Goal: Task Accomplishment & Management: Manage account settings

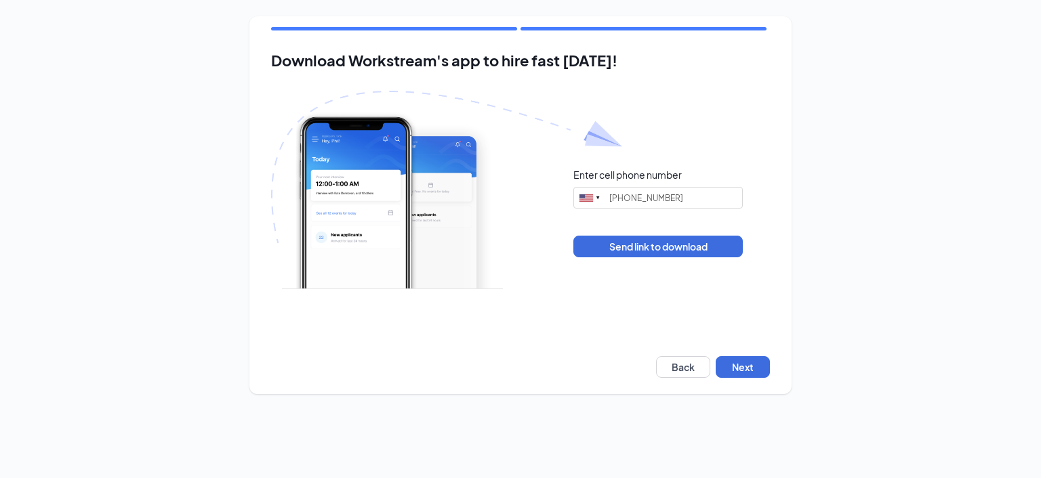
type input "(801) 427-0756"
click at [738, 367] on button "Next" at bounding box center [742, 367] width 54 height 22
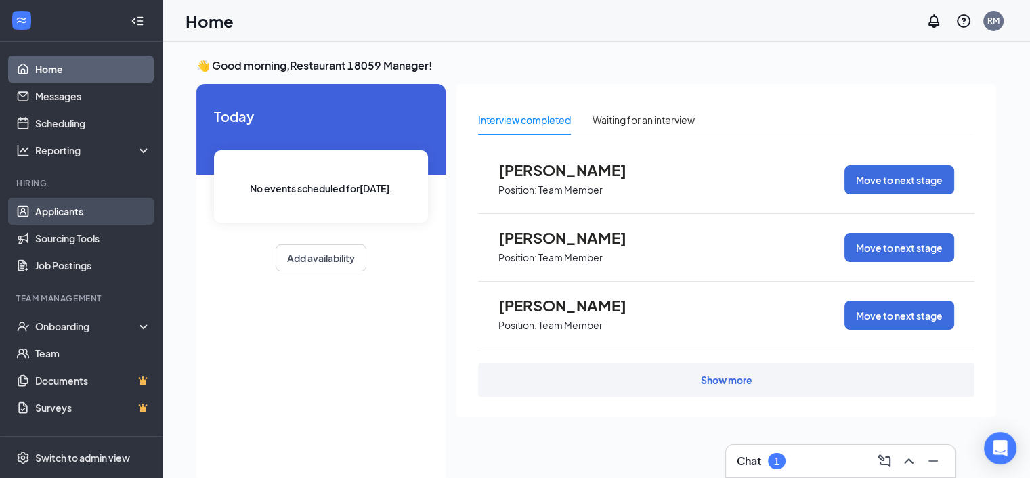
click at [56, 207] on link "Applicants" at bounding box center [93, 211] width 116 height 27
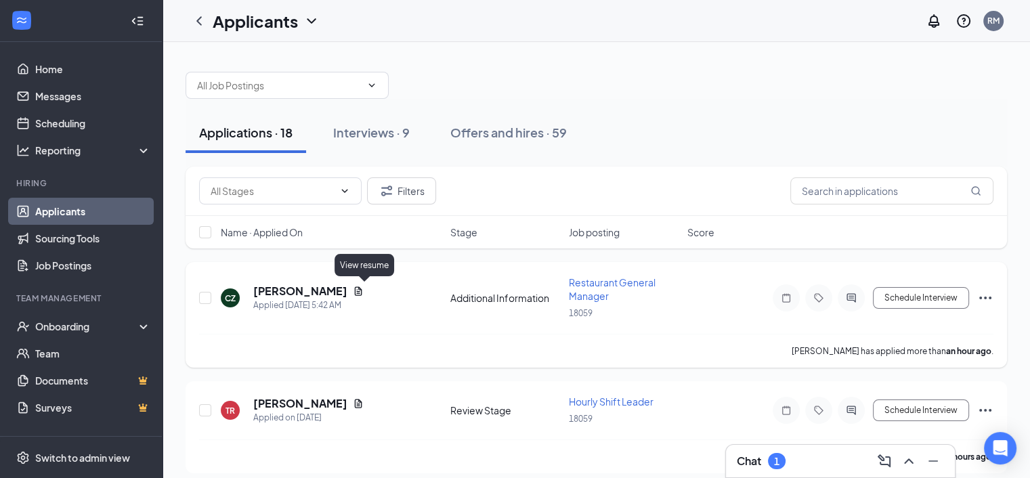
click at [361, 290] on icon "Document" at bounding box center [358, 291] width 7 height 9
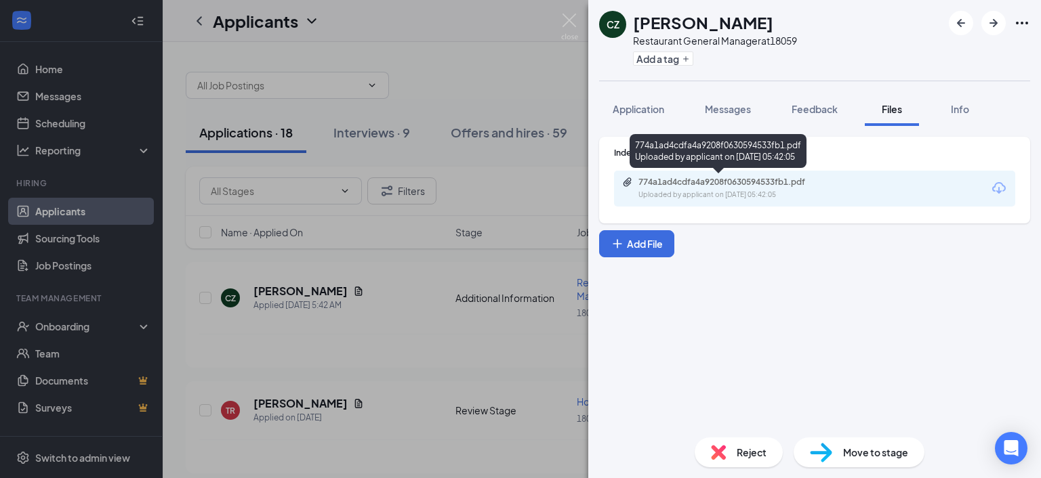
click at [753, 184] on div "774a1ad4cdfa4a9208f0630594533fb1.pdf" at bounding box center [733, 182] width 190 height 11
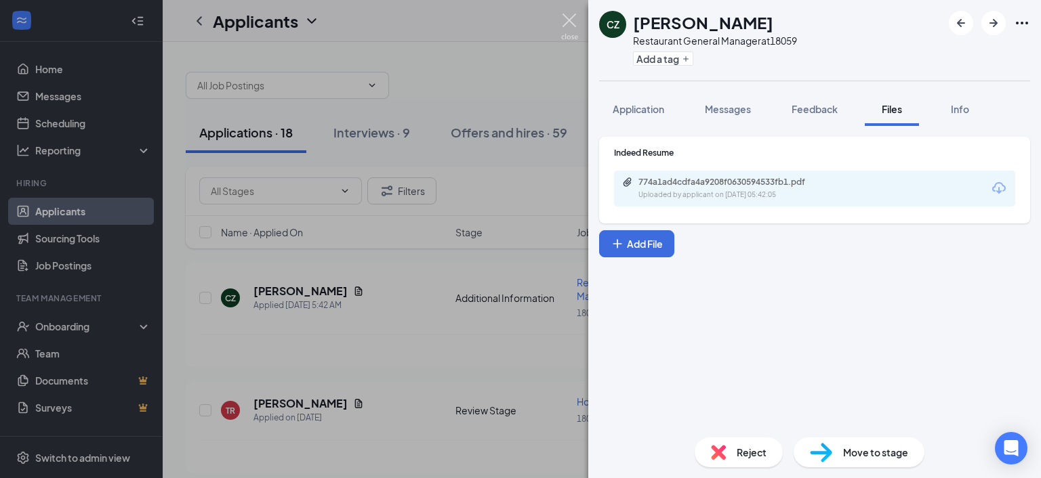
click at [570, 21] on img at bounding box center [569, 27] width 17 height 26
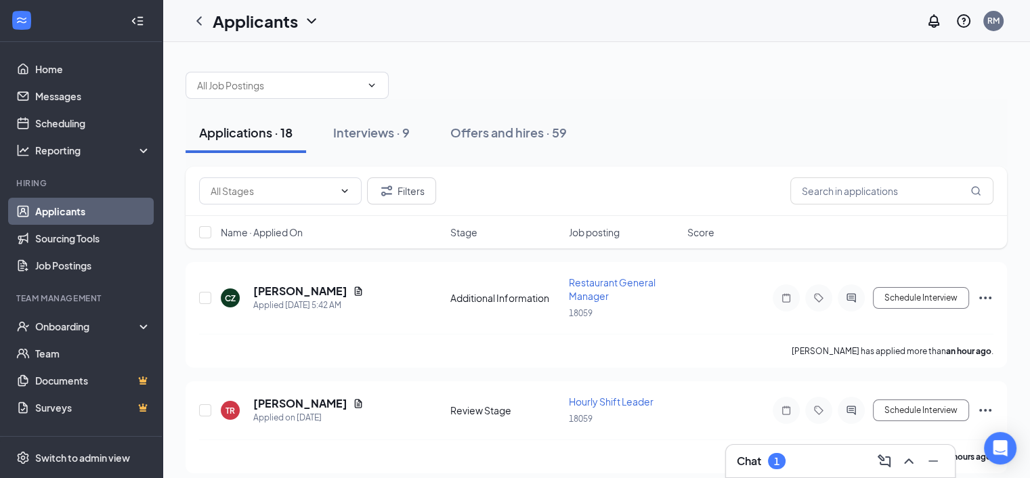
click at [726, 158] on div "Applications · 18 Interviews · 9 Offers and hires · 59" at bounding box center [597, 133] width 822 height 68
click at [56, 212] on link "Applicants" at bounding box center [93, 211] width 116 height 27
click at [60, 121] on link "Scheduling" at bounding box center [93, 123] width 116 height 27
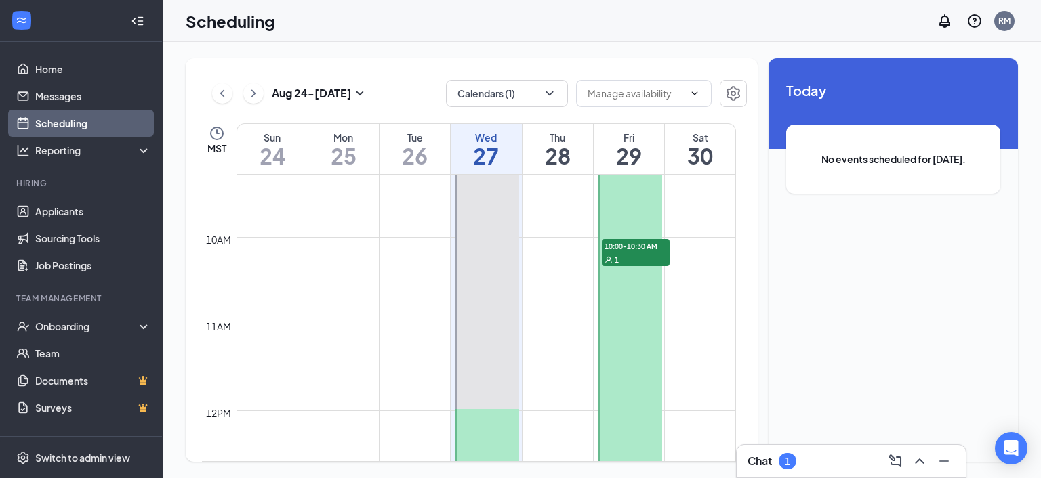
scroll to position [801, 0]
click at [636, 247] on span "10:00-10:30 AM" at bounding box center [636, 250] width 68 height 14
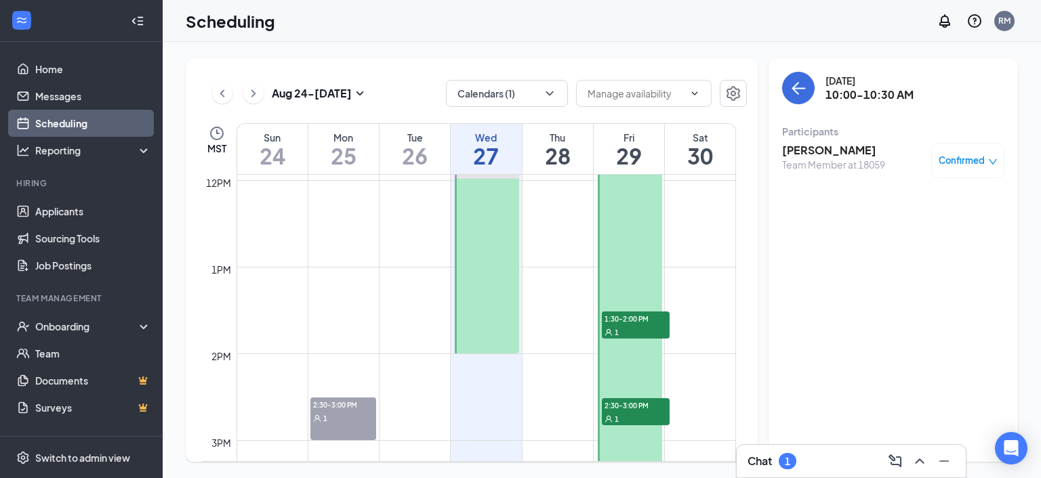
scroll to position [1072, 0]
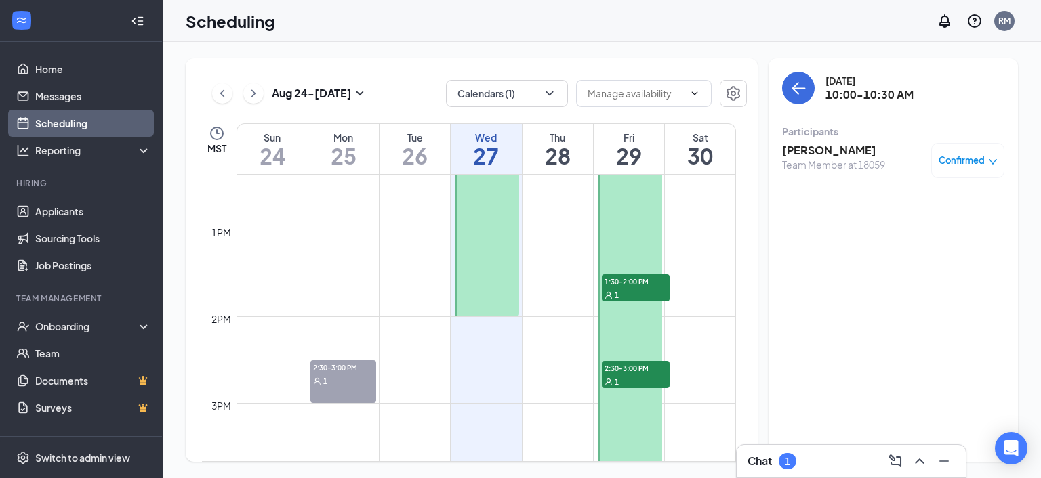
click at [627, 284] on span "1:30-2:00 PM" at bounding box center [636, 281] width 68 height 14
click at [638, 368] on span "2:30-3:00 PM" at bounding box center [636, 368] width 68 height 14
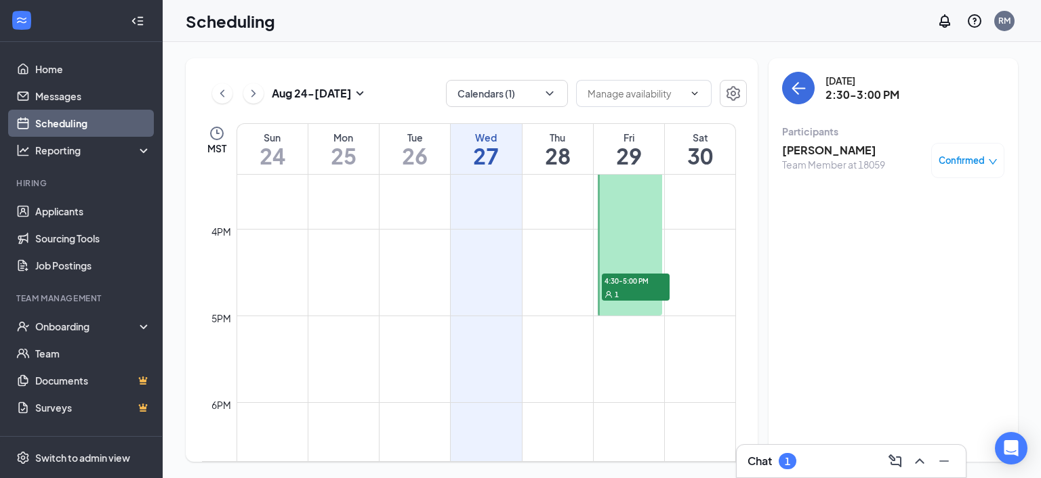
scroll to position [1343, 0]
click at [627, 273] on span "4:30-5:00 PM" at bounding box center [636, 271] width 68 height 14
click at [821, 148] on h3 "[PERSON_NAME]" at bounding box center [833, 150] width 103 height 15
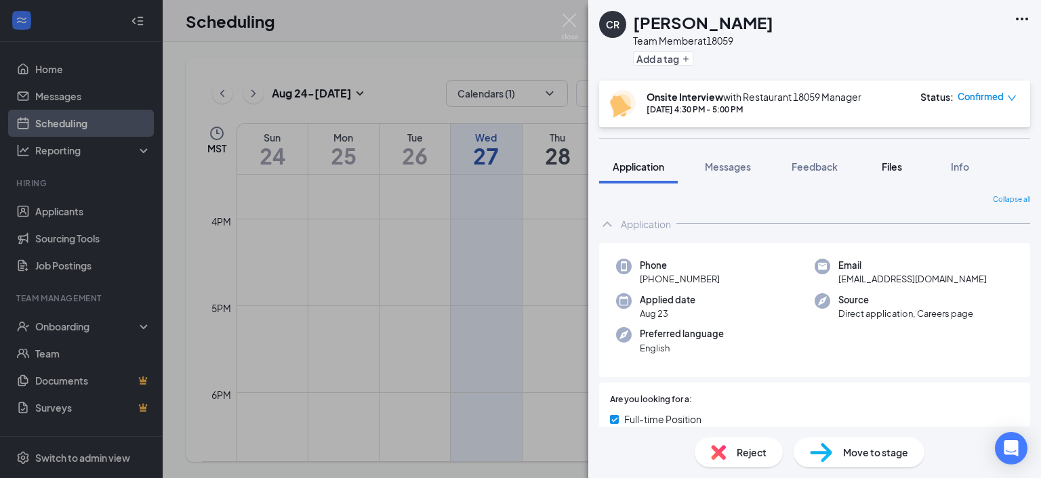
click at [902, 165] on span "Files" at bounding box center [891, 167] width 20 height 12
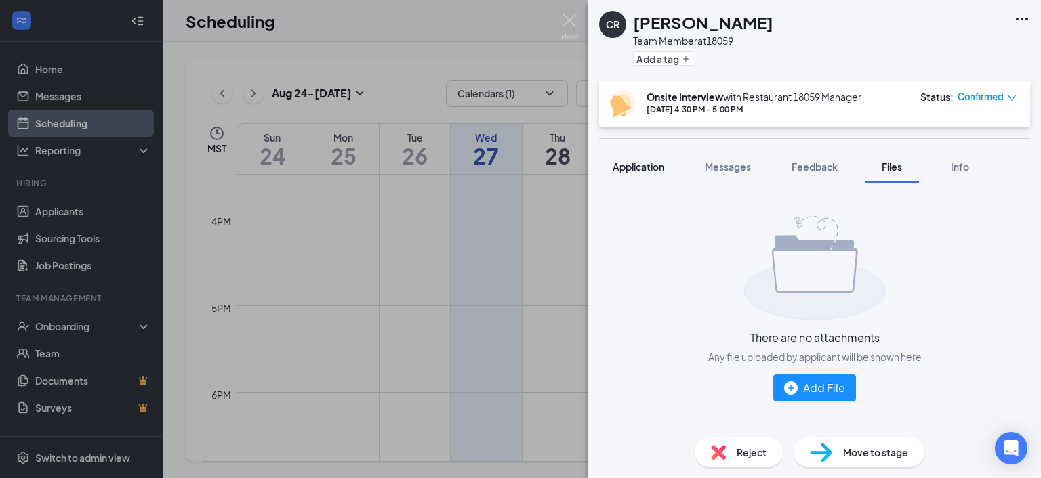
click at [628, 162] on span "Application" at bounding box center [637, 167] width 51 height 12
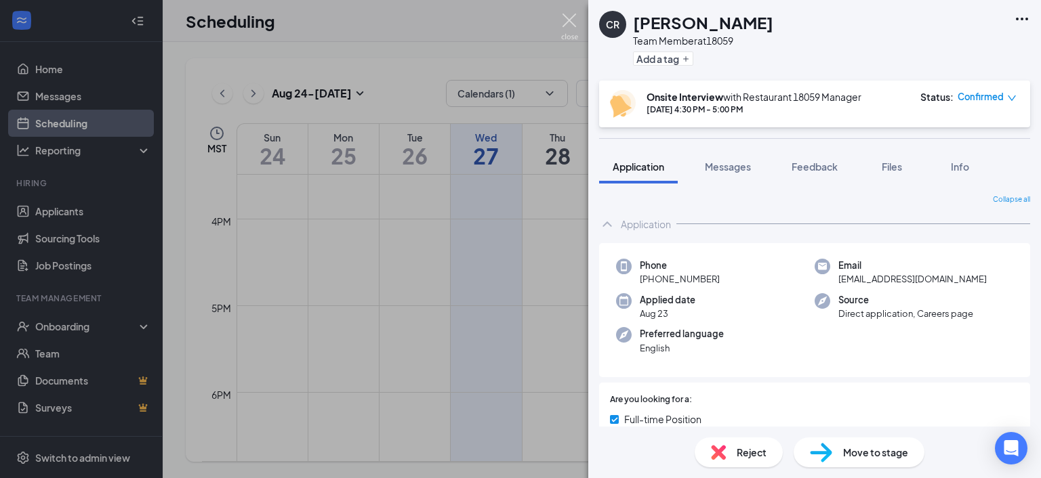
click at [569, 19] on img at bounding box center [569, 27] width 17 height 26
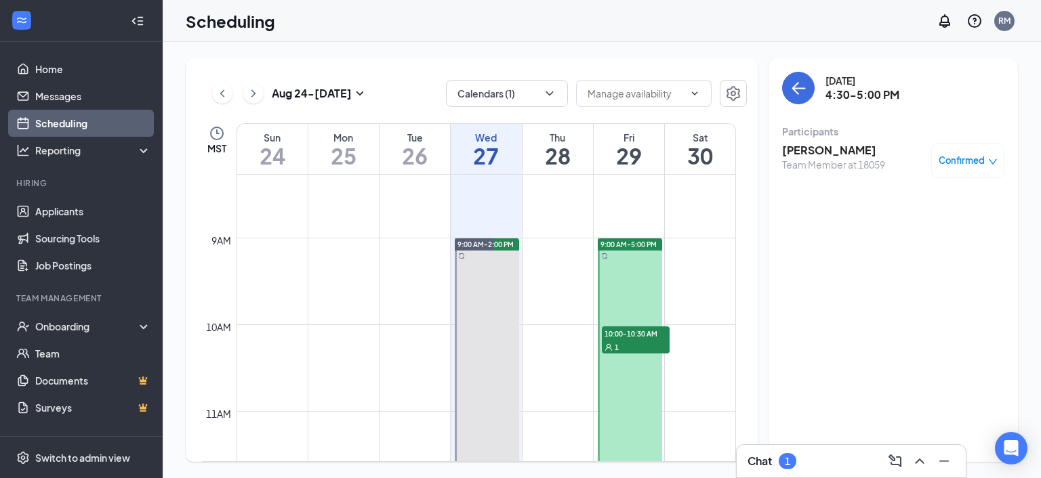
scroll to position [710, 0]
